Goal: Task Accomplishment & Management: Manage account settings

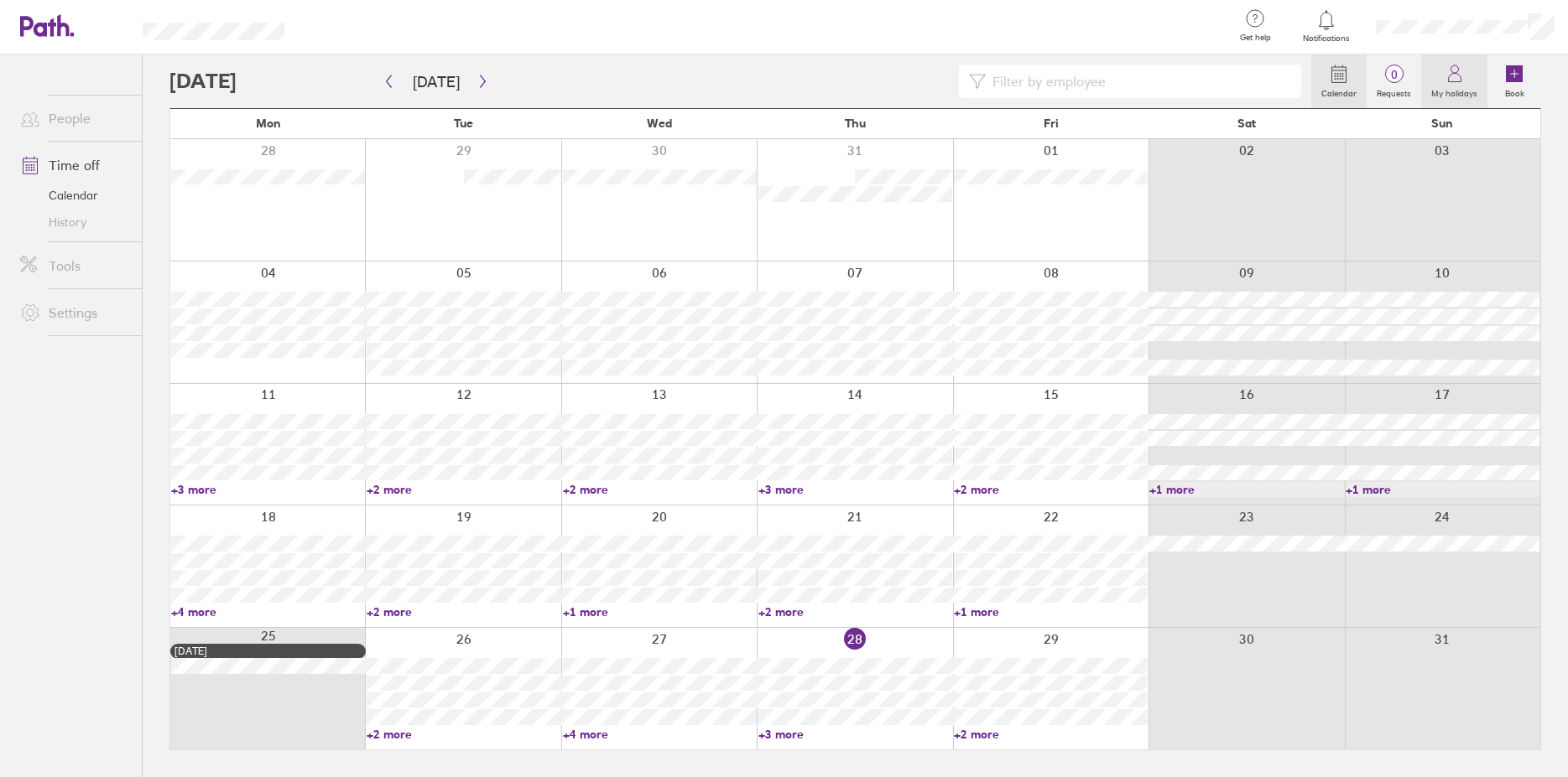
click at [1470, 84] on label "My holidays" at bounding box center [1455, 91] width 66 height 15
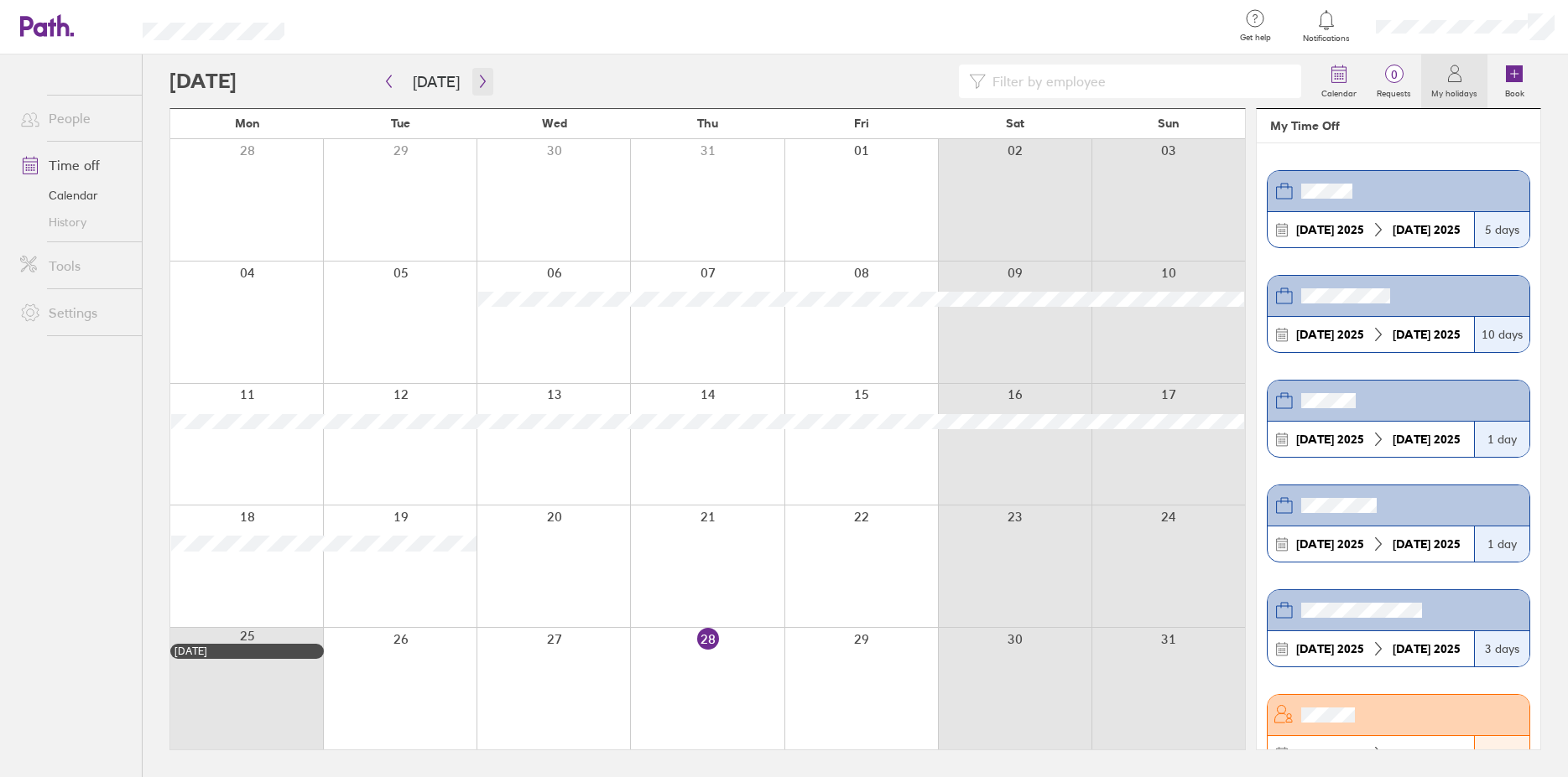
click at [480, 86] on icon "button" at bounding box center [483, 81] width 12 height 13
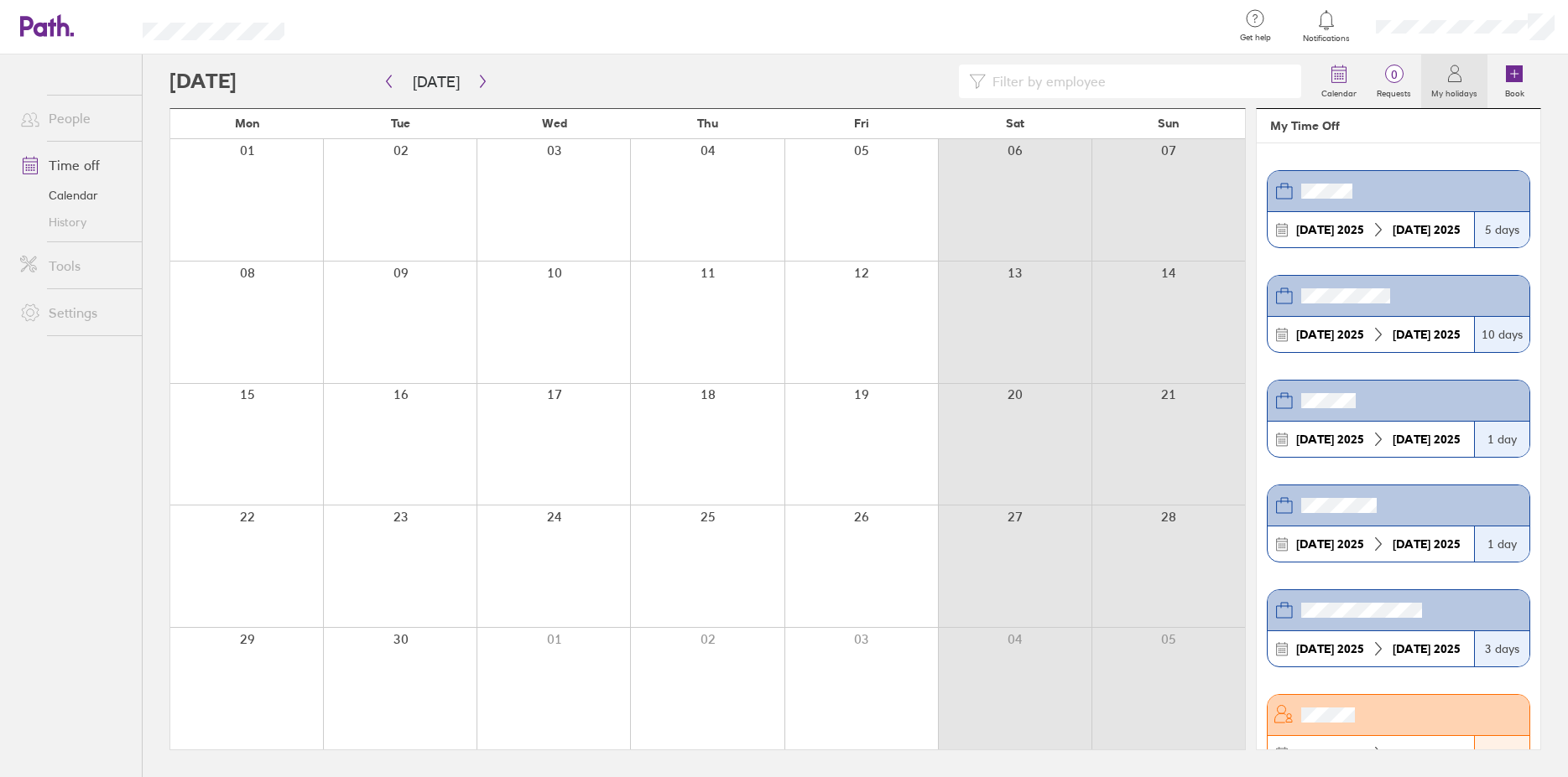
click at [878, 301] on div at bounding box center [861, 322] width 153 height 122
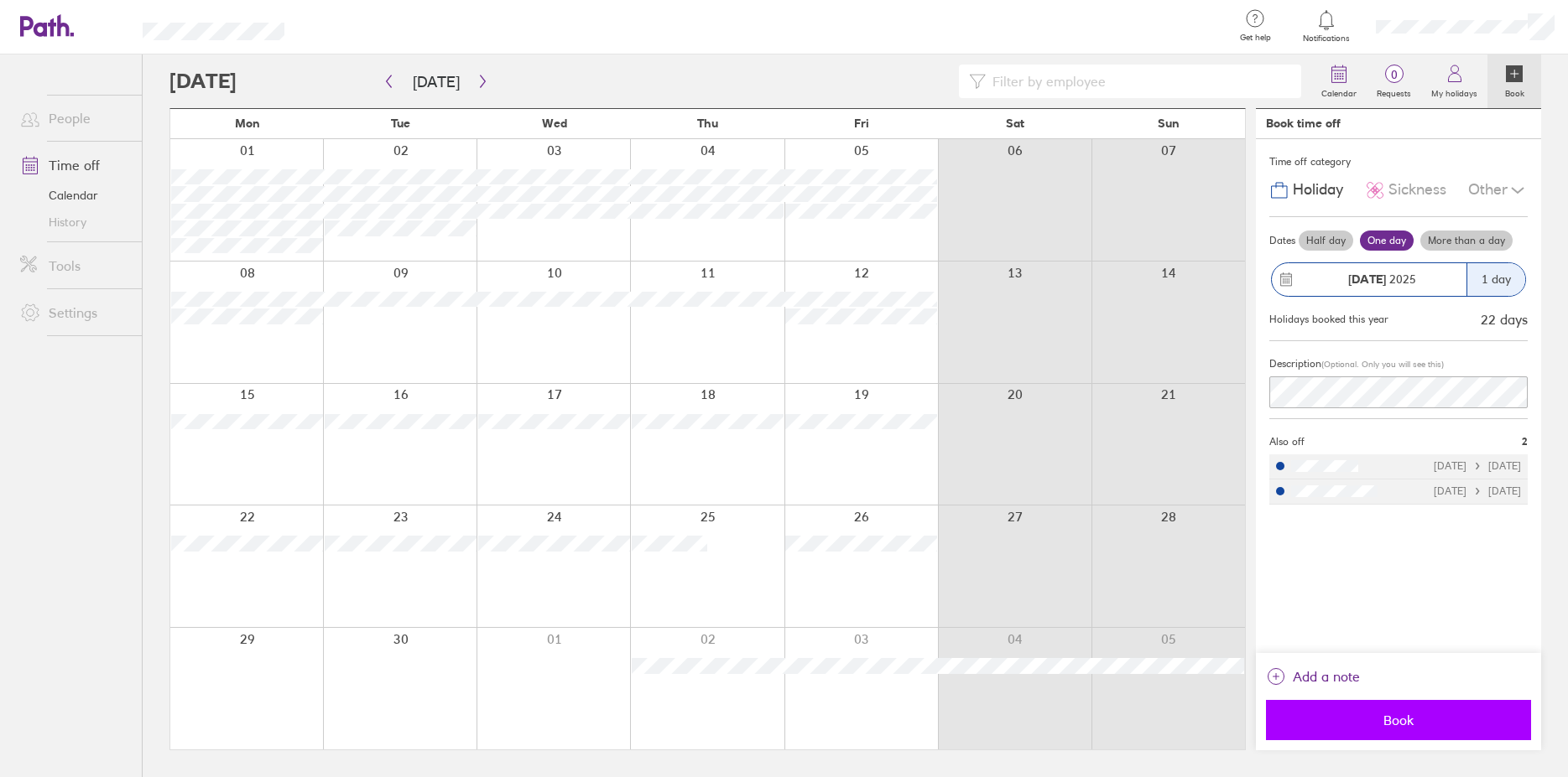
click at [1401, 719] on span "Book" at bounding box center [1398, 720] width 241 height 15
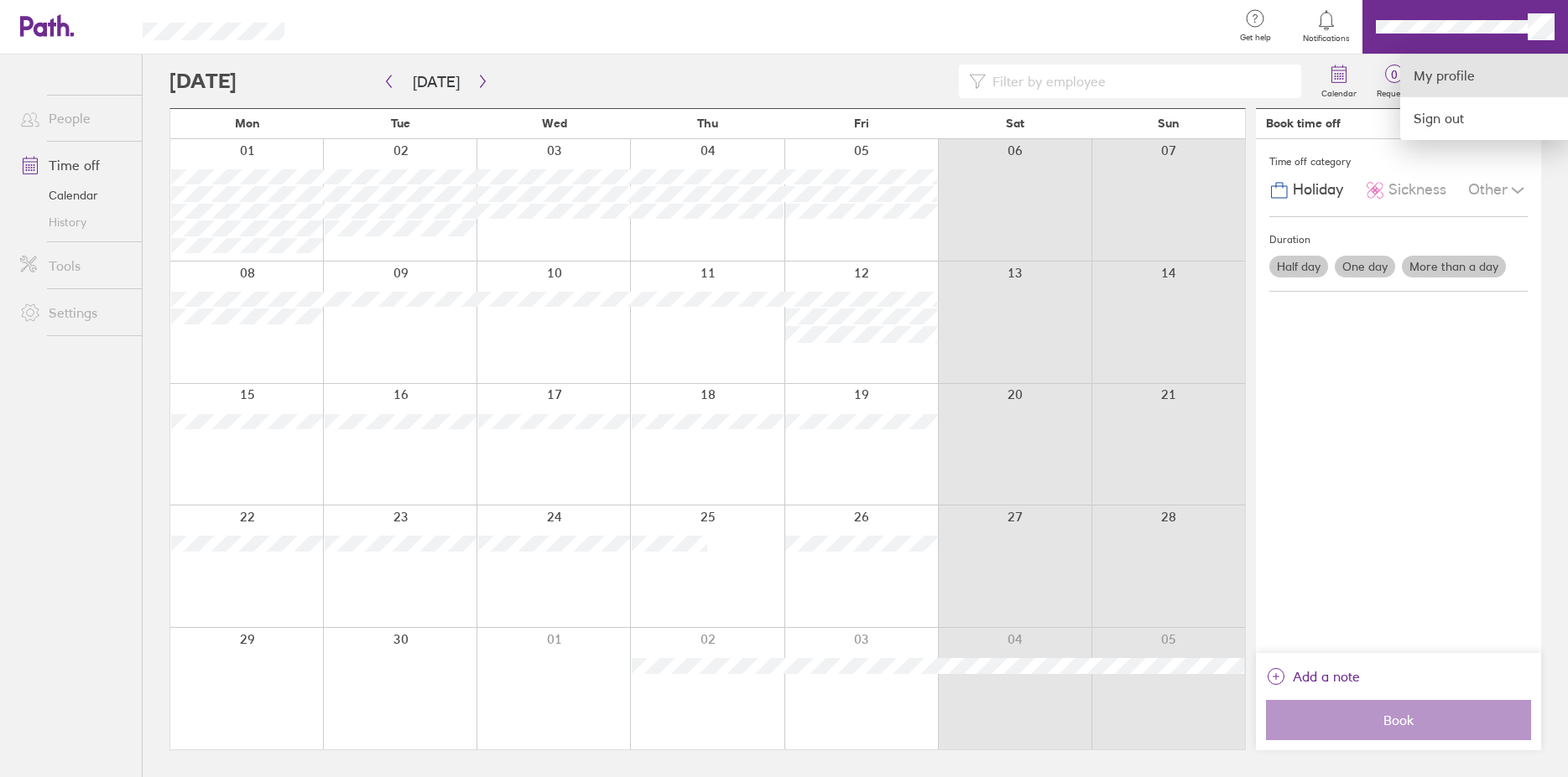
click at [1455, 71] on link "My profile" at bounding box center [1484, 76] width 168 height 43
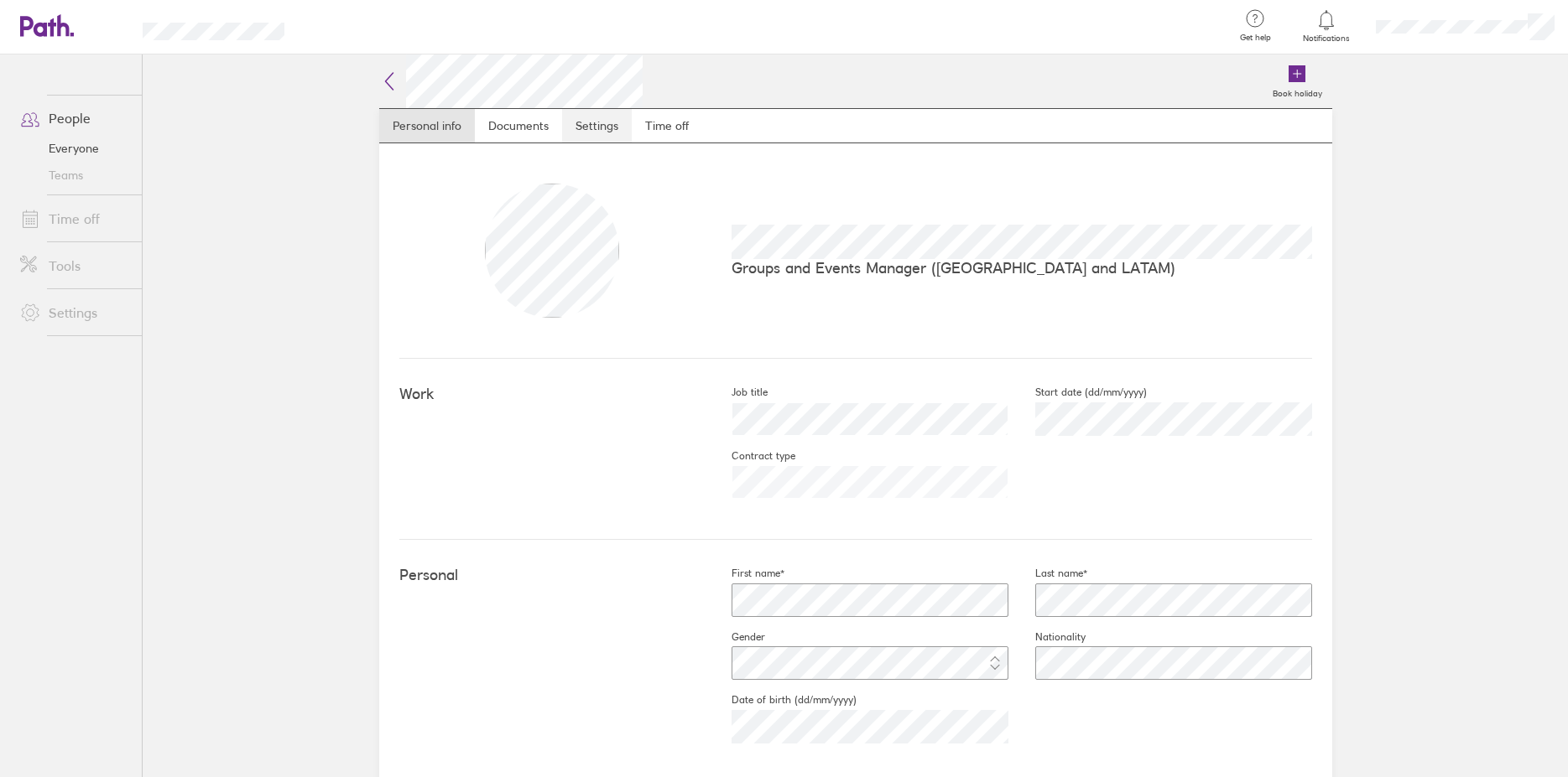
click at [589, 124] on link "Settings" at bounding box center [597, 125] width 70 height 34
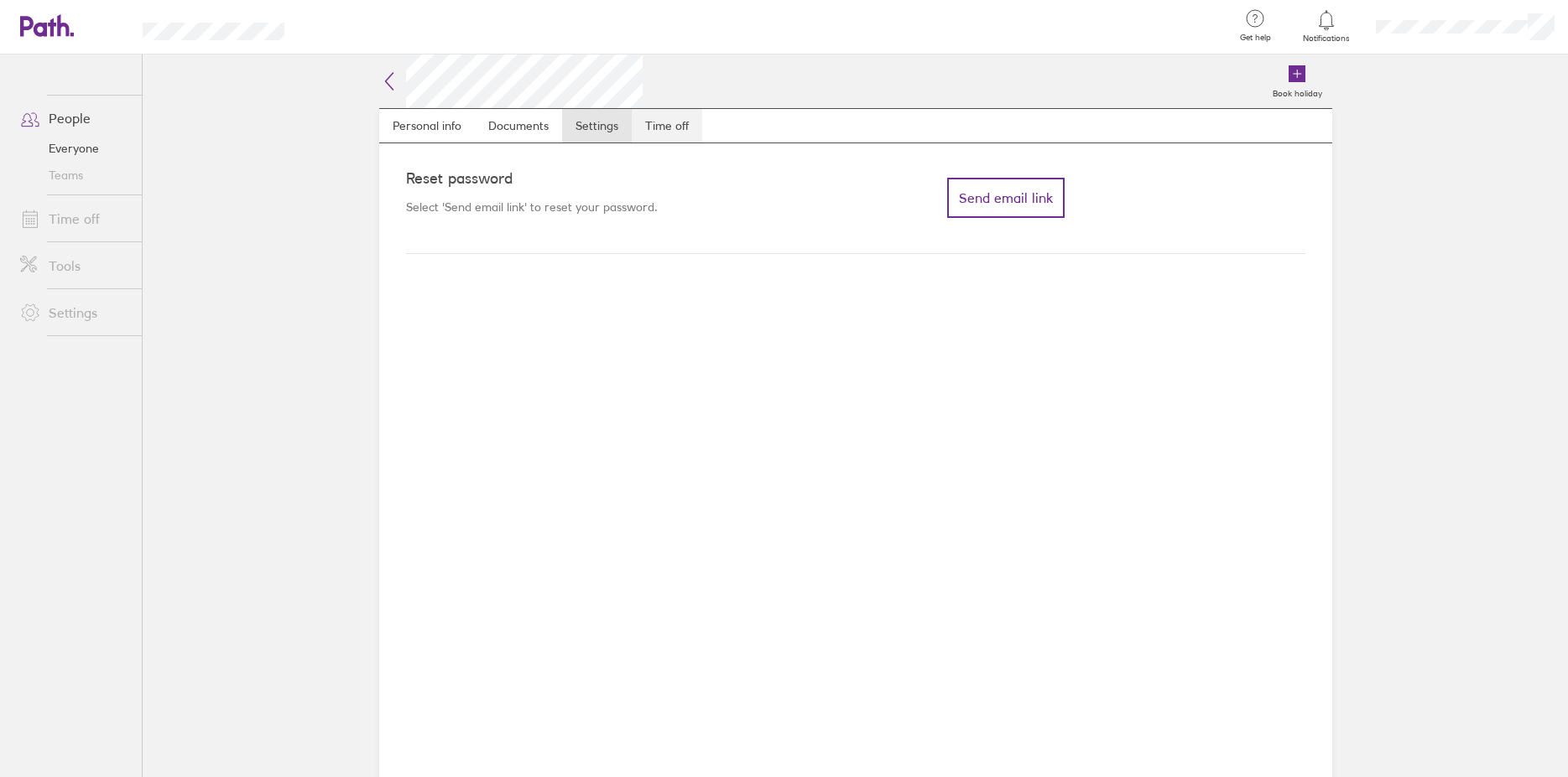
click at [670, 118] on link "Time off" at bounding box center [667, 125] width 71 height 34
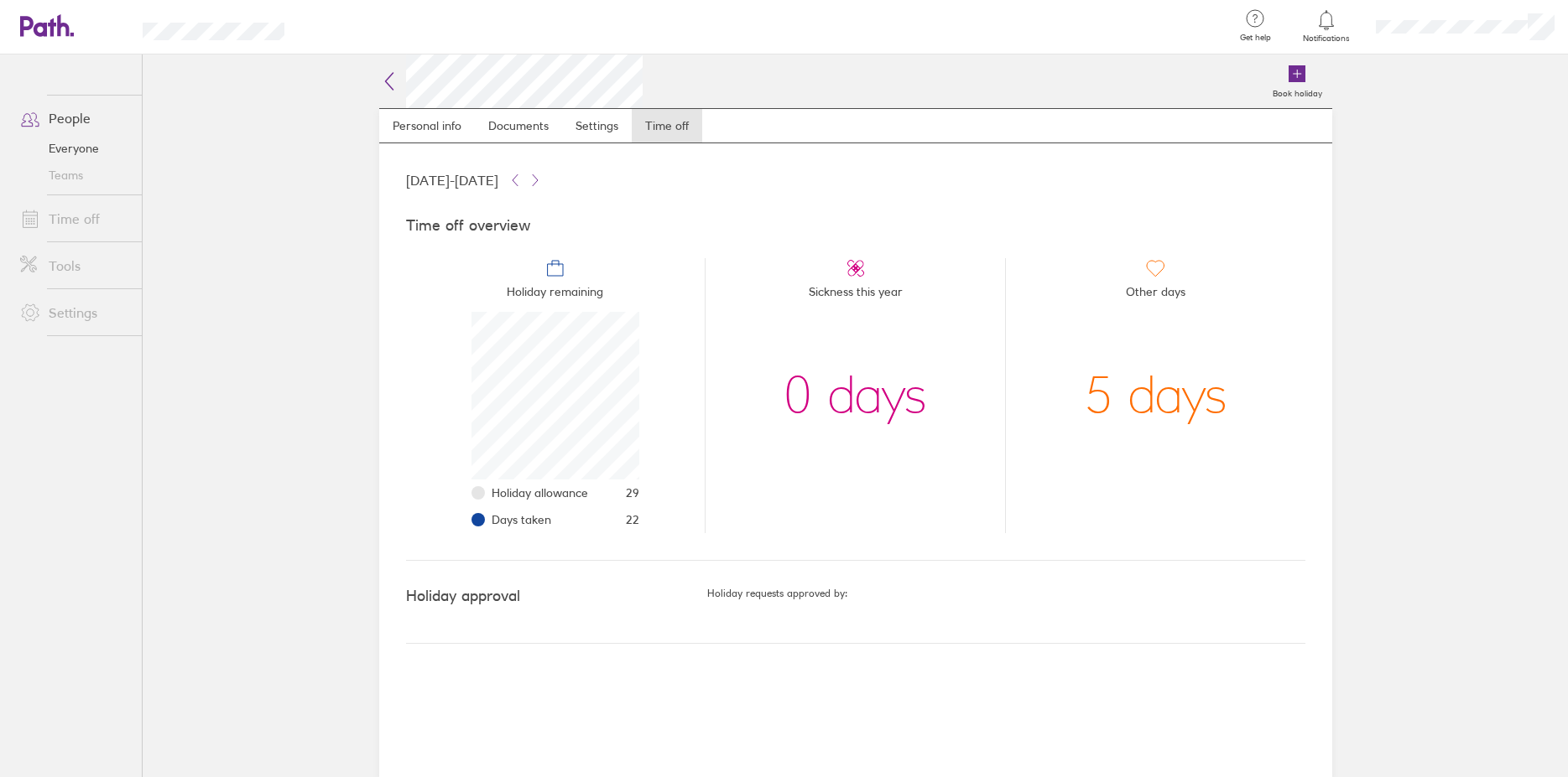
scroll to position [168, 168]
